Goal: Information Seeking & Learning: Learn about a topic

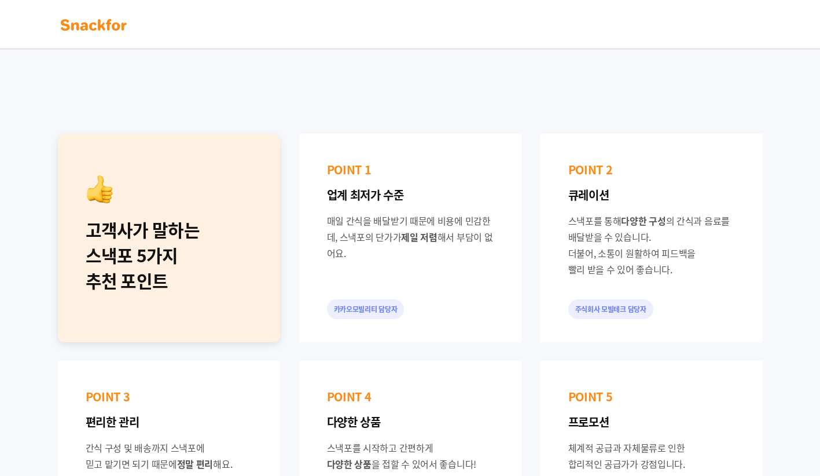
scroll to position [463, 0]
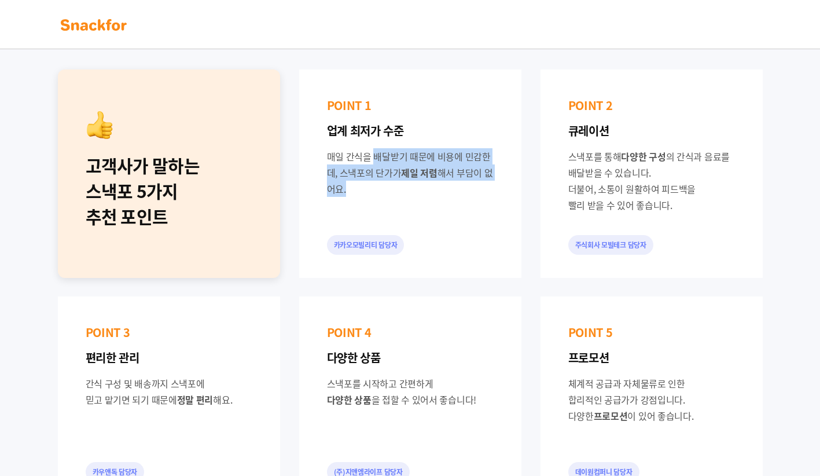
drag, startPoint x: 334, startPoint y: 159, endPoint x: 416, endPoint y: 203, distance: 93.2
click at [416, 203] on div "POINT 1 업계 최저가 수준 매일 간식을 배달받기 때문에 비용에 민감한데, 스낵포의 단가가 제일 저렴 해서 부담이 없어요. 카카오모빌리티 …" at bounding box center [410, 173] width 222 height 208
drag, startPoint x: 416, startPoint y: 203, endPoint x: 407, endPoint y: 217, distance: 16.7
click at [407, 217] on div "POINT 1 업계 최저가 수준 매일 간식을 배달받기 때문에 비용에 민감한데, 스낵포의 단가가 제일 저렴 해서 부담이 없어요. 카카오모빌리티 …" at bounding box center [410, 173] width 222 height 208
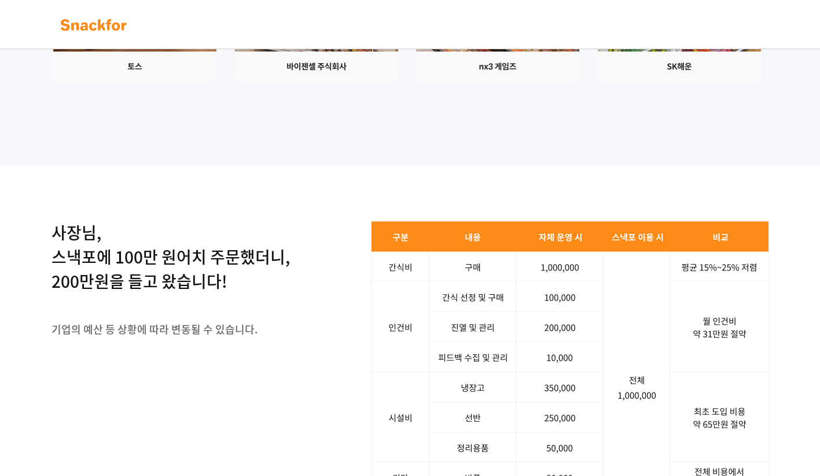
scroll to position [0, 0]
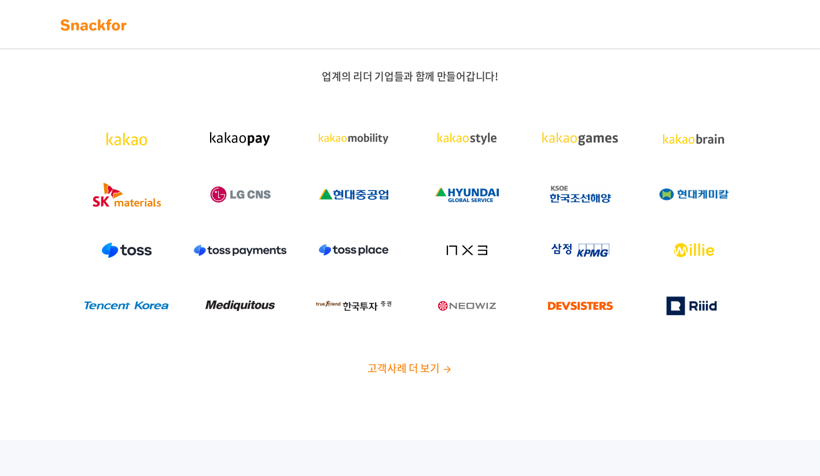
drag, startPoint x: 359, startPoint y: 345, endPoint x: 337, endPoint y: 145, distance: 200.9
click at [104, 26] on img at bounding box center [93, 25] width 73 height 19
click at [414, 368] on span "고객사례 더 보기" at bounding box center [403, 368] width 72 height 16
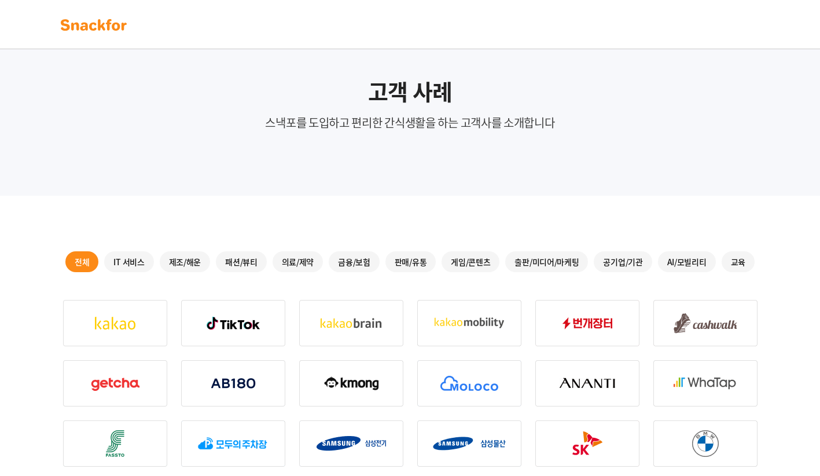
scroll to position [58, 0]
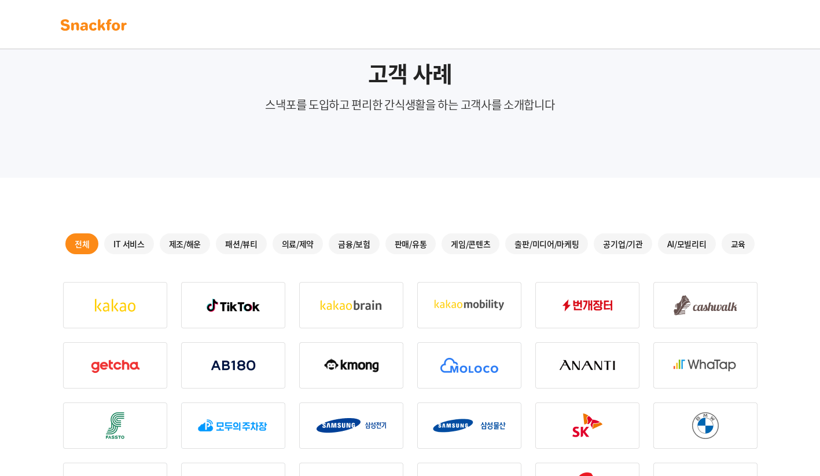
click at [393, 242] on div "판매/유통" at bounding box center [410, 243] width 51 height 21
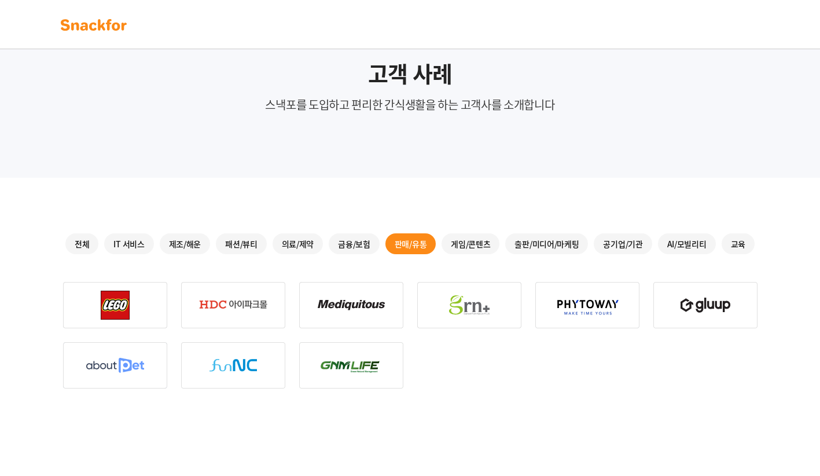
click at [172, 244] on div "제조/해운" at bounding box center [185, 243] width 51 height 21
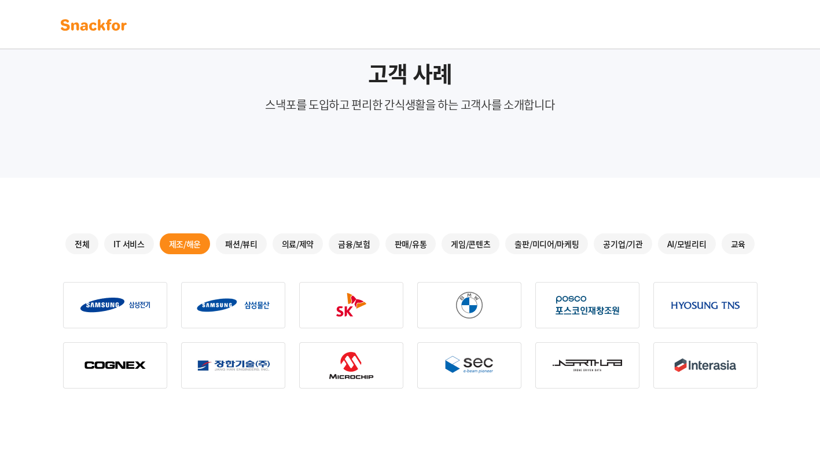
click at [727, 240] on div "교육" at bounding box center [738, 243] width 33 height 21
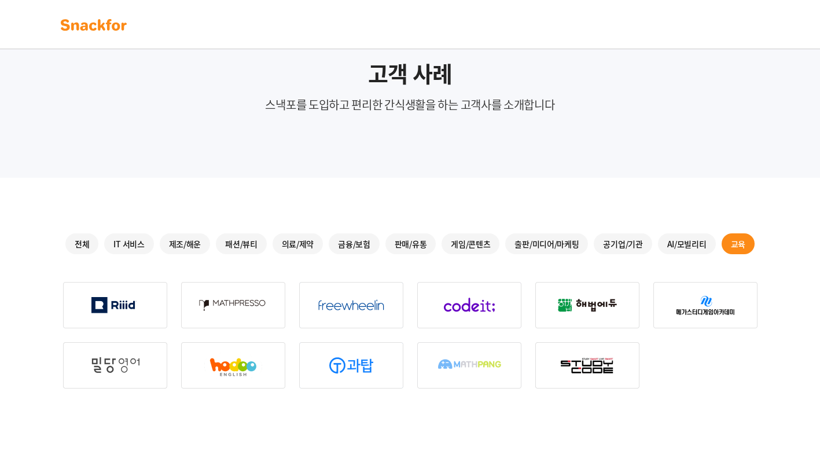
click at [609, 244] on div "공기업/기관" at bounding box center [623, 243] width 58 height 21
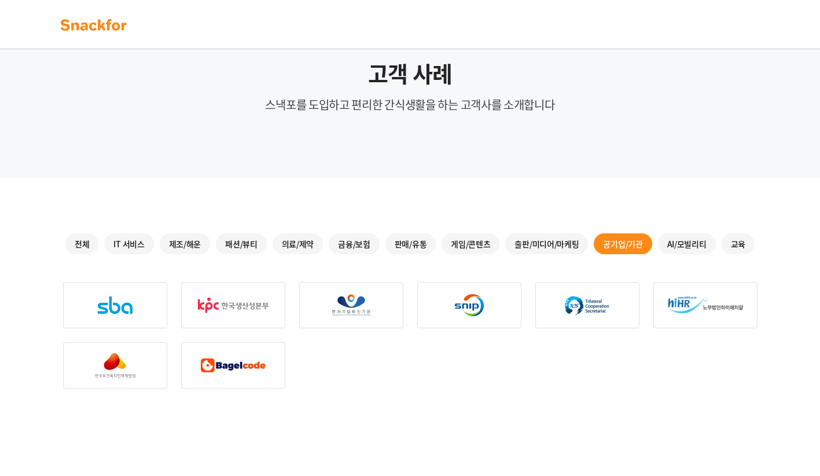
click at [554, 241] on div "출판/미디어/마케팅" at bounding box center [546, 243] width 83 height 21
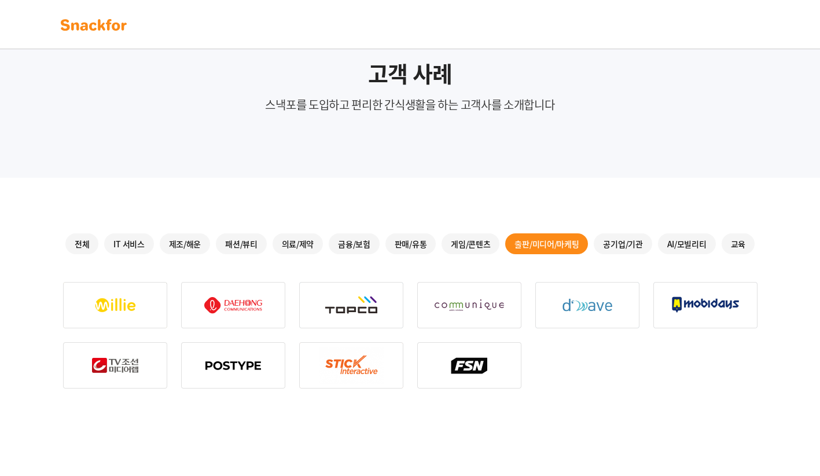
click at [612, 240] on div "공기업/기관" at bounding box center [623, 243] width 58 height 21
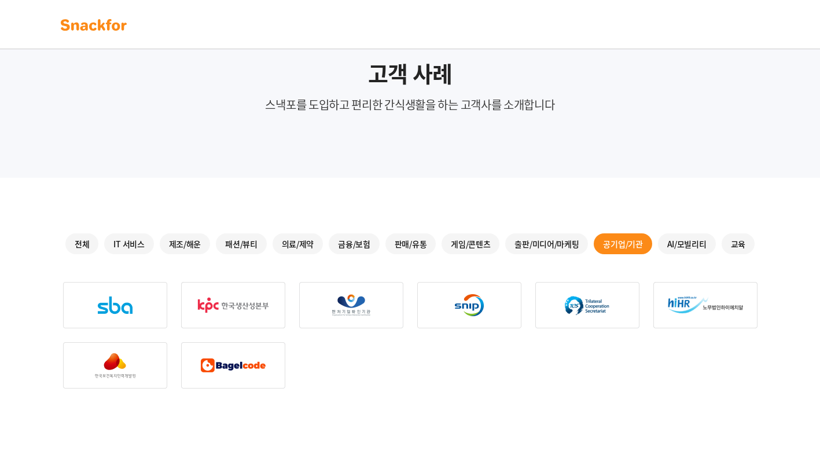
click at [444, 249] on div "게임/콘텐츠" at bounding box center [470, 243] width 58 height 21
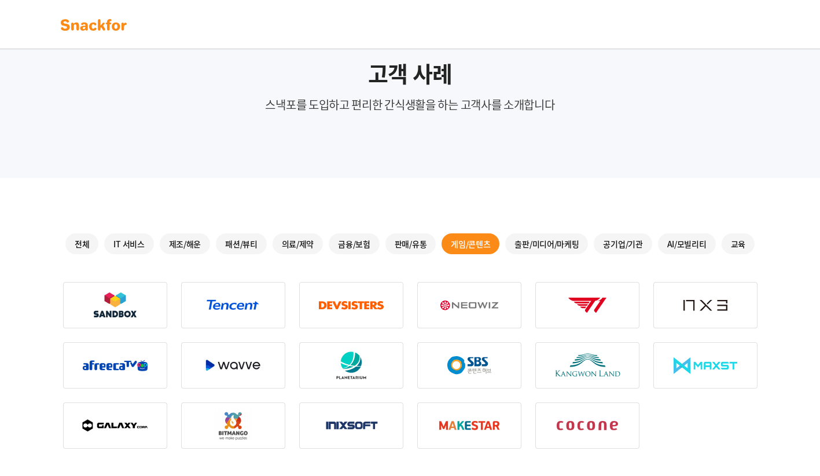
click at [404, 242] on div "판매/유통" at bounding box center [410, 243] width 51 height 21
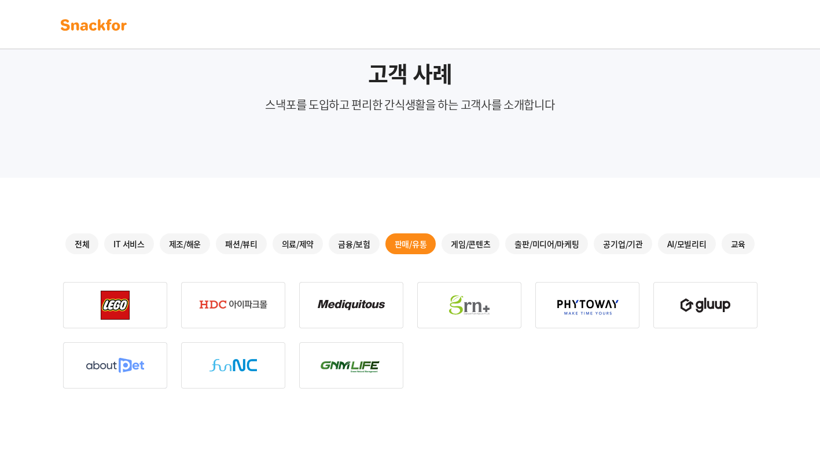
click at [365, 244] on div "금융/보험" at bounding box center [354, 243] width 51 height 21
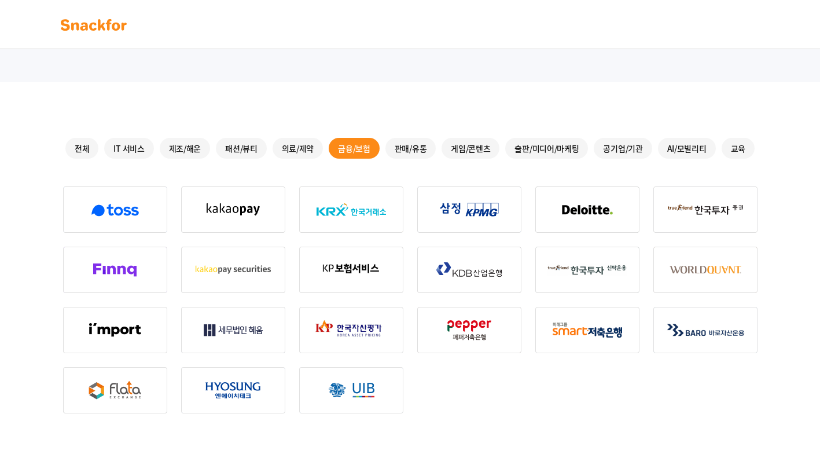
scroll to position [174, 0]
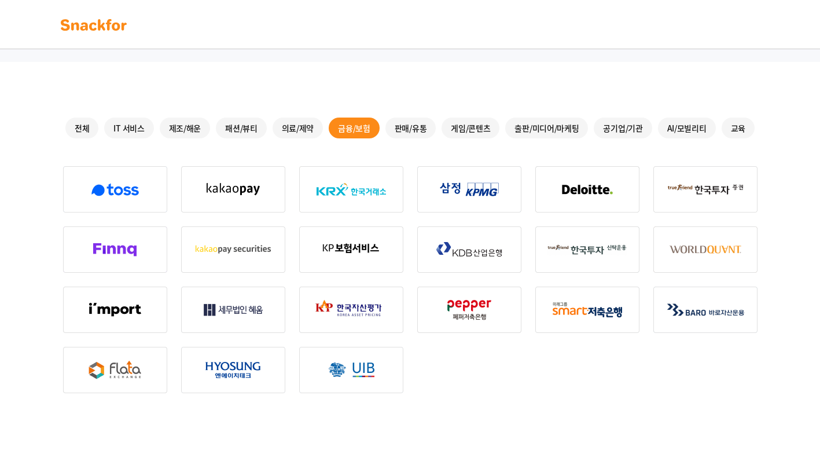
click at [294, 135] on div "의료/제약" at bounding box center [298, 127] width 51 height 21
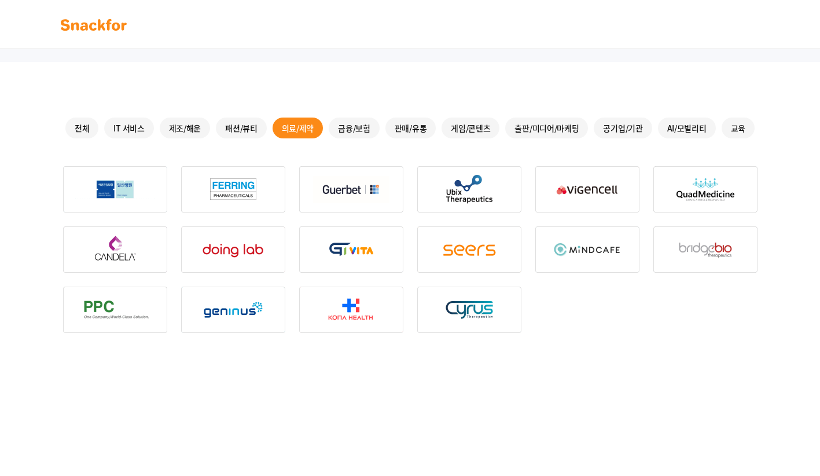
click at [249, 127] on div "패션/뷰티" at bounding box center [241, 127] width 51 height 21
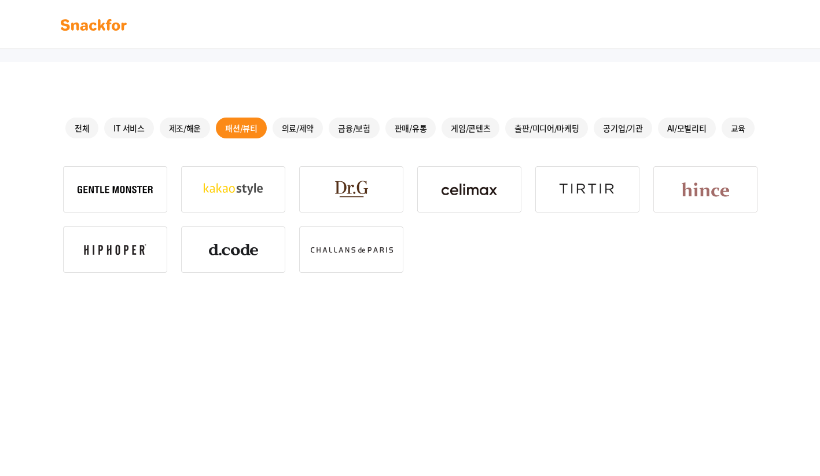
click at [100, 125] on div "전체 IT 서비스 제조/해운 패션/뷰티 의료/제약 금융/보험 판매/유통 게임/콘텐츠 출판/미디어/마케팅 공기업/기관 AI/모빌리티 교육" at bounding box center [410, 127] width 694 height 21
click at [128, 127] on div "IT 서비스" at bounding box center [128, 127] width 49 height 21
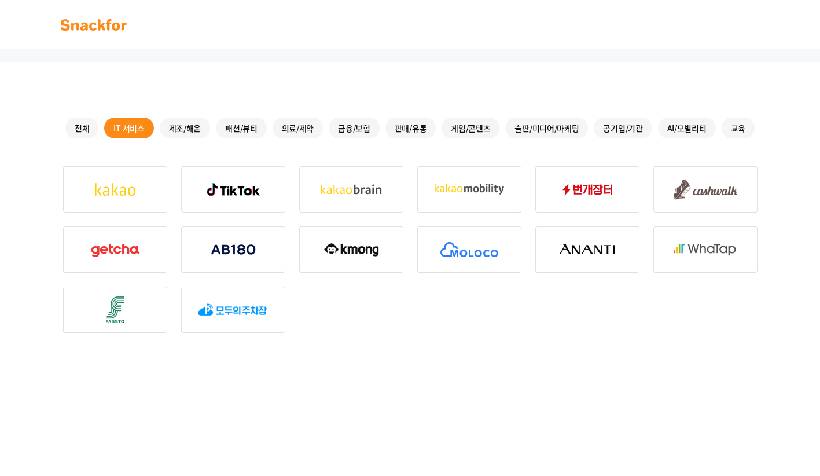
click at [219, 126] on div "패션/뷰티" at bounding box center [241, 127] width 51 height 21
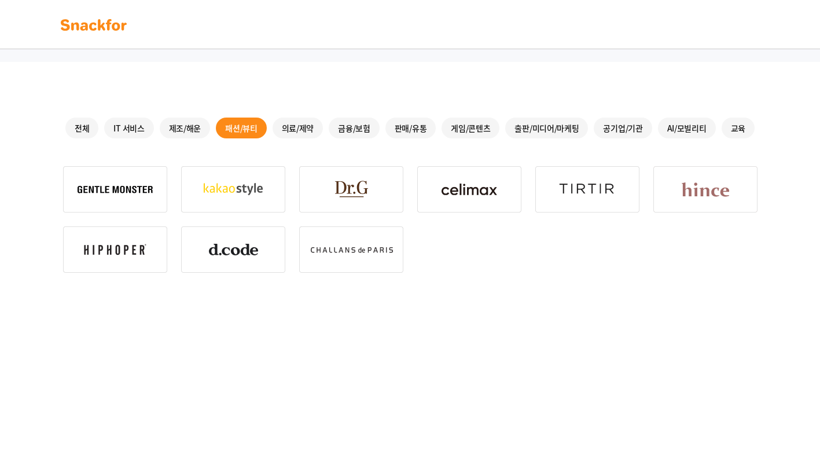
click at [296, 134] on div "의료/제약" at bounding box center [298, 127] width 51 height 21
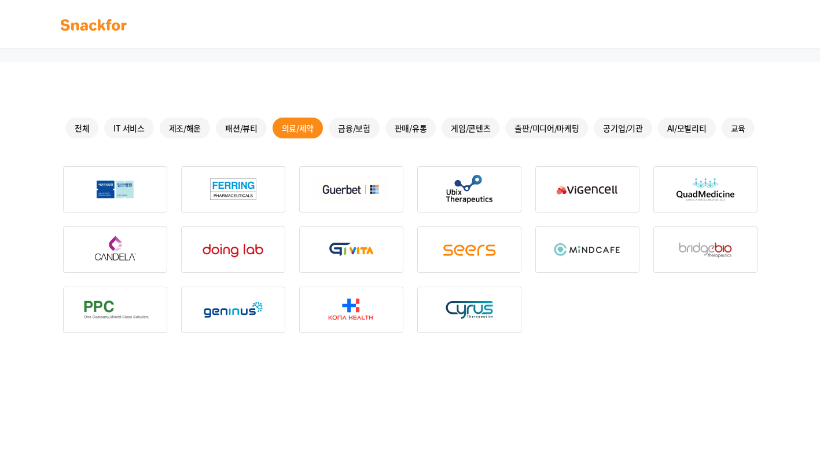
click at [341, 134] on div "금융/보험" at bounding box center [354, 127] width 51 height 21
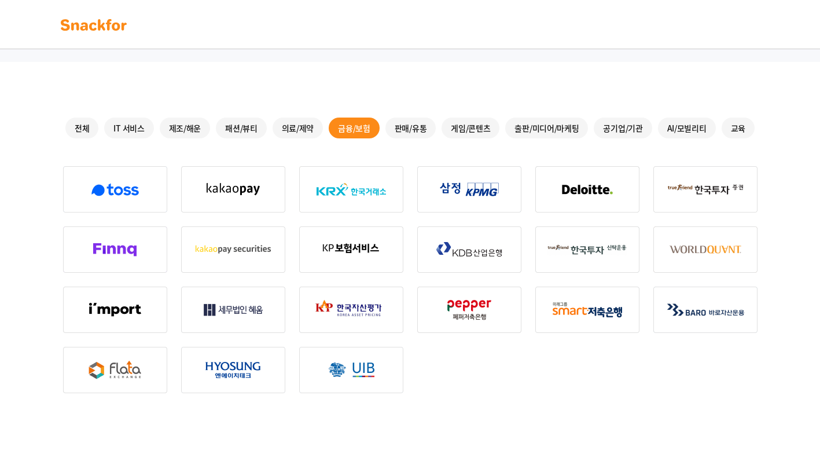
click at [457, 131] on div "게임/콘텐츠" at bounding box center [470, 127] width 58 height 21
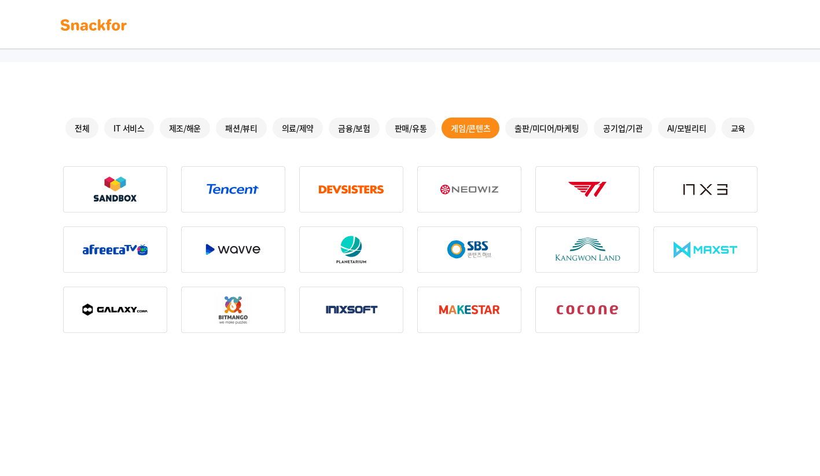
click at [506, 141] on div "전체 IT 서비스 제조/해운 패션/뷰티 의료/제약 금융/보험 판매/유통 게임/콘텐츠 출판/미디어/마케팅 공기업/기관 AI/모빌리티 교육" at bounding box center [410, 351] width 731 height 579
click at [531, 131] on div "출판/미디어/마케팅" at bounding box center [546, 127] width 83 height 21
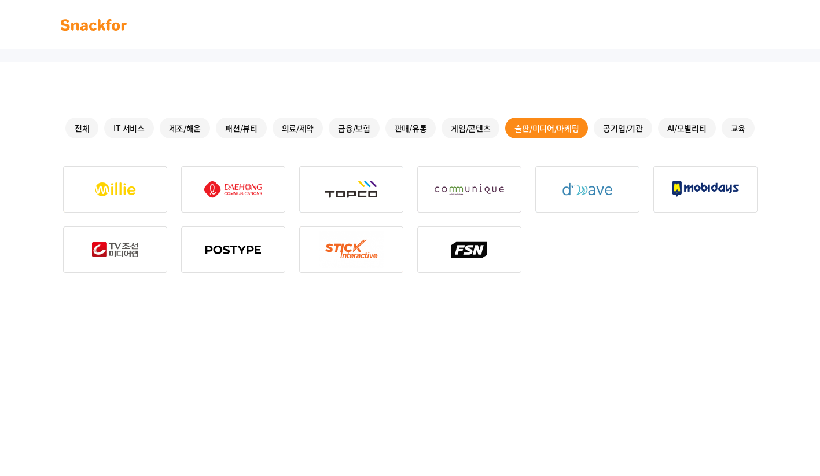
click at [637, 127] on div "공기업/기관" at bounding box center [623, 127] width 58 height 21
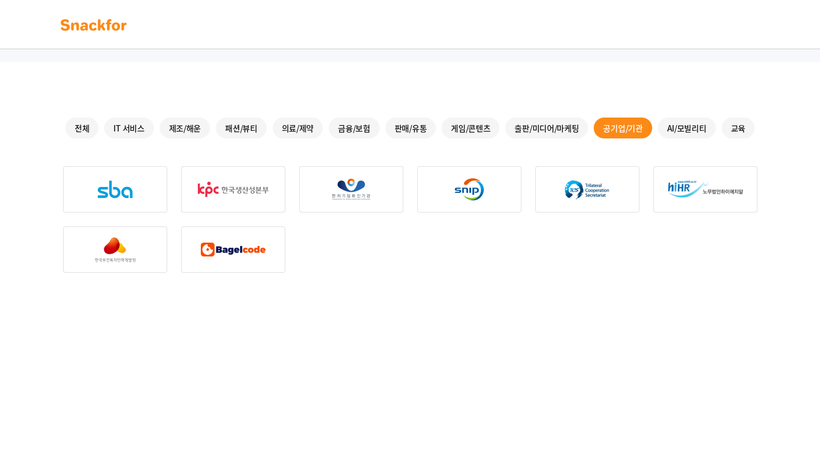
click at [677, 128] on div "AI/모빌리티" at bounding box center [687, 127] width 58 height 21
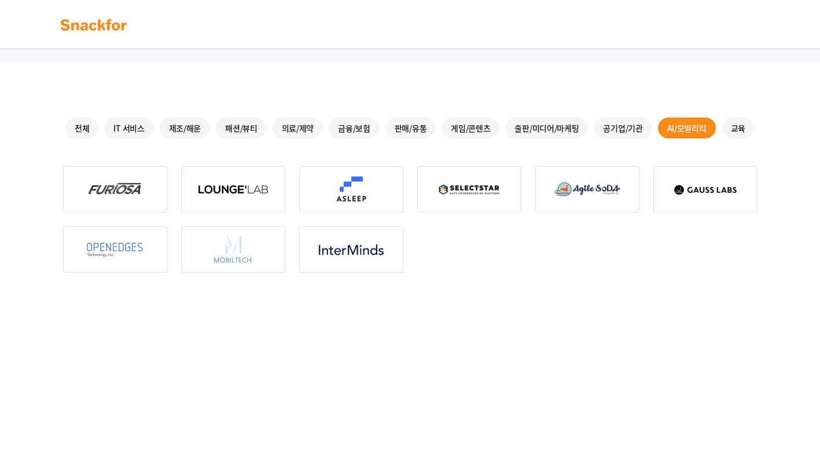
click at [728, 132] on div "교육" at bounding box center [738, 127] width 33 height 21
